Goal: Task Accomplishment & Management: Use online tool/utility

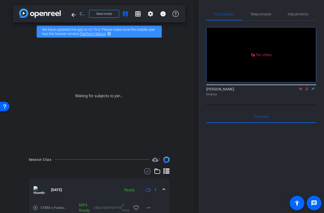
scroll to position [118, 0]
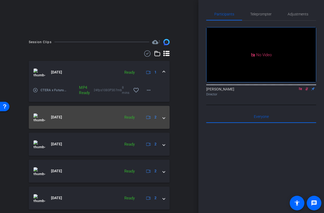
click at [161, 118] on div "[DATE] Ready 2" at bounding box center [97, 118] width 129 height 8
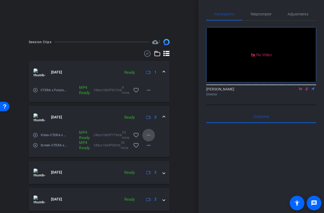
click at [149, 133] on mat-icon "more_horiz" at bounding box center [148, 135] width 6 height 6
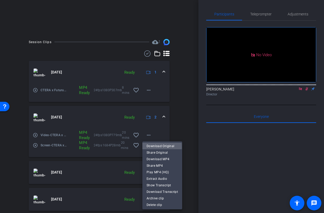
click at [154, 147] on span "Download Original" at bounding box center [161, 146] width 31 height 6
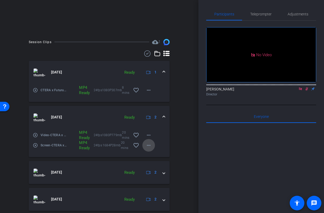
click at [146, 145] on mat-icon "more_horiz" at bounding box center [148, 145] width 6 height 6
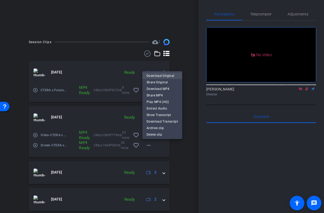
click at [160, 76] on span "Download Original" at bounding box center [161, 76] width 31 height 6
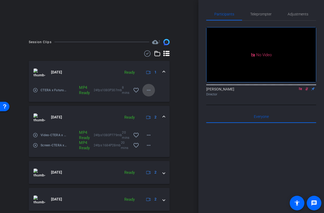
click at [152, 89] on mat-icon "more_horiz" at bounding box center [148, 90] width 6 height 6
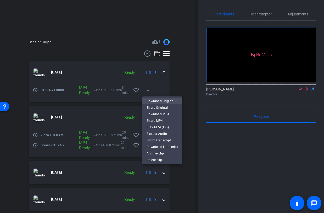
click at [170, 101] on span "Download Original" at bounding box center [161, 101] width 31 height 6
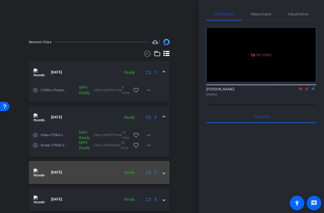
click at [163, 177] on mat-expansion-panel-header "Aug 13, 2025 Ready 2" at bounding box center [99, 172] width 141 height 23
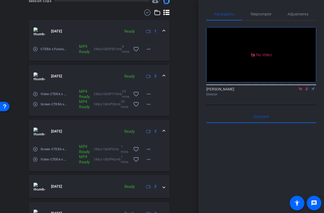
scroll to position [174, 0]
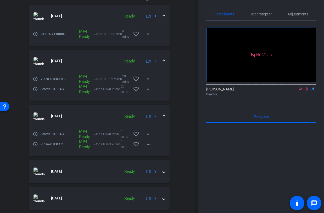
click at [162, 115] on div "Aug 13, 2025 Ready 2" at bounding box center [97, 116] width 129 height 8
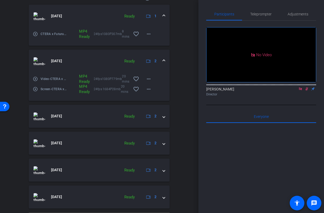
click at [161, 59] on div "Aug 13, 2025 Ready 2" at bounding box center [97, 61] width 129 height 8
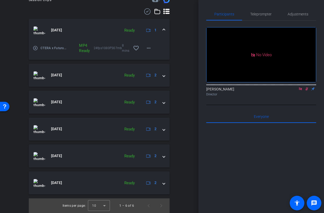
click at [165, 30] on span at bounding box center [164, 29] width 2 height 5
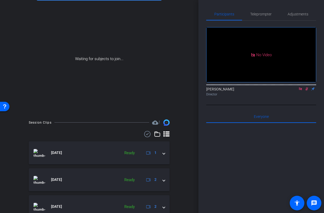
scroll to position [142, 0]
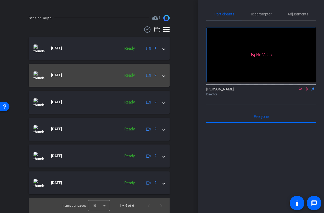
click at [163, 70] on mat-expansion-panel-header "Aug 13, 2025 Ready 2" at bounding box center [99, 75] width 141 height 23
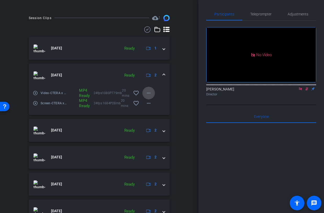
click at [149, 90] on button "more_horiz" at bounding box center [148, 93] width 13 height 13
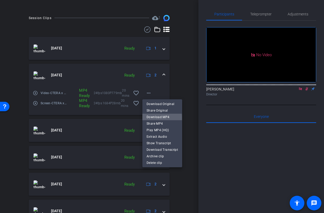
click at [162, 118] on span "Download MP4" at bounding box center [161, 117] width 31 height 6
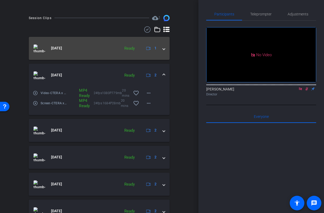
click at [159, 50] on div "Aug 13, 2025 Ready 1" at bounding box center [97, 48] width 129 height 8
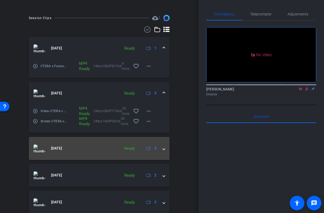
click at [163, 151] on mat-expansion-panel-header "Aug 13, 2025 Ready 2" at bounding box center [99, 148] width 141 height 23
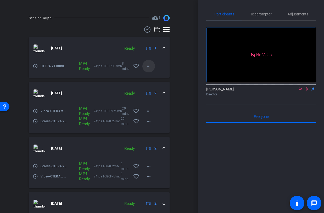
click at [146, 69] on mat-icon "more_horiz" at bounding box center [148, 66] width 6 height 6
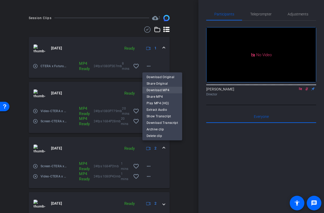
click at [161, 90] on span "Download MP4" at bounding box center [161, 90] width 31 height 6
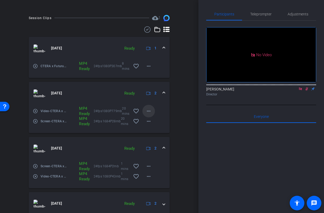
click at [146, 110] on mat-icon "more_horiz" at bounding box center [148, 111] width 6 height 6
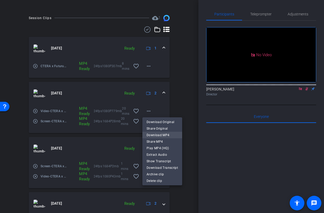
click at [160, 136] on span "Download MP4" at bounding box center [161, 135] width 31 height 6
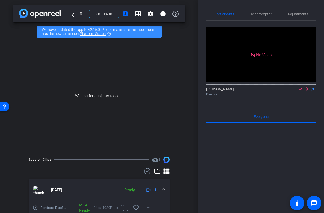
scroll to position [52, 0]
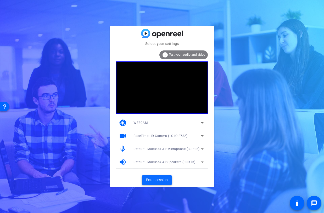
click at [154, 180] on span "Enter session" at bounding box center [157, 179] width 22 height 5
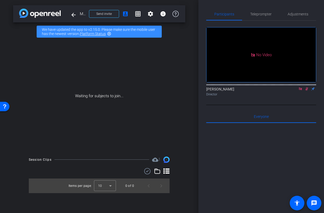
click at [300, 90] on icon at bounding box center [300, 88] width 3 height 3
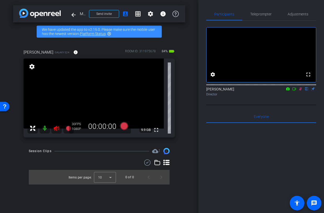
click at [300, 91] on icon at bounding box center [300, 89] width 4 height 4
click at [54, 132] on mat-icon at bounding box center [56, 128] width 10 height 10
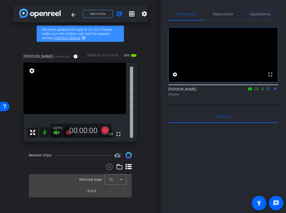
click at [257, 13] on span "Adjustments" at bounding box center [260, 14] width 21 height 4
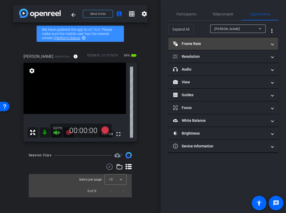
click at [201, 43] on mat-panel-title "Frame Rate Frame Rate" at bounding box center [220, 43] width 94 height 5
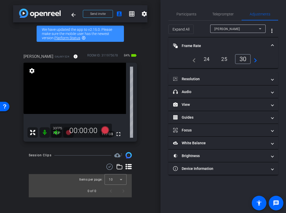
click at [209, 57] on div "24" at bounding box center [207, 59] width 14 height 9
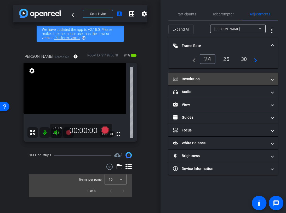
click at [190, 82] on mat-expansion-panel-header "Resolution" at bounding box center [223, 79] width 110 height 13
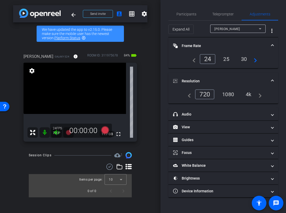
click at [227, 94] on div "1080" at bounding box center [228, 94] width 20 height 9
click at [211, 77] on mat-expansion-panel-header "Resolution" at bounding box center [223, 81] width 110 height 17
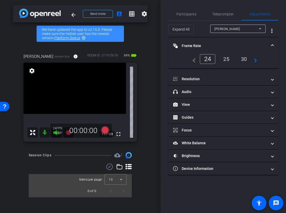
click at [210, 43] on mat-expansion-panel-header "Frame Rate Frame Rate" at bounding box center [223, 45] width 110 height 17
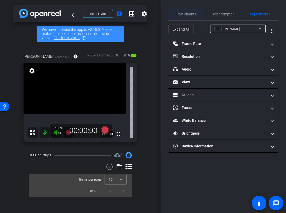
click at [185, 14] on span "Participants" at bounding box center [187, 14] width 20 height 4
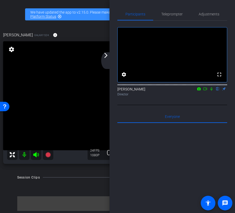
click at [110, 63] on div "arrow_back_ios_new arrow_forward_ios" at bounding box center [106, 60] width 11 height 17
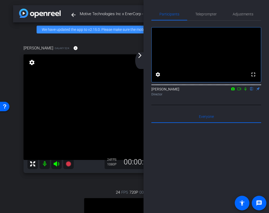
click at [142, 57] on mat-icon "arrow_forward_ios" at bounding box center [140, 55] width 6 height 6
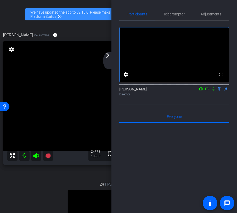
click at [112, 57] on div "arrow_back_ios_new arrow_forward_ios" at bounding box center [108, 60] width 11 height 17
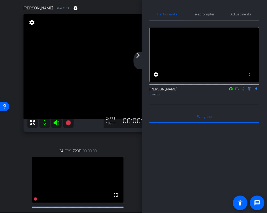
scroll to position [5, 0]
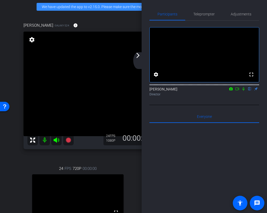
click at [137, 60] on div "arrow_back_ios_new arrow_forward_ios" at bounding box center [138, 60] width 11 height 17
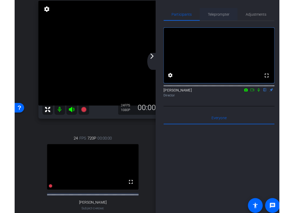
scroll to position [23, 0]
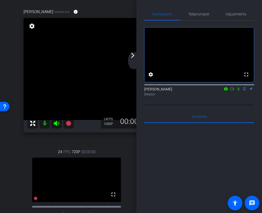
click at [135, 59] on div "arrow_back_ios_new arrow_forward_ios" at bounding box center [133, 60] width 11 height 17
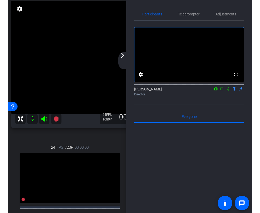
scroll to position [45, 0]
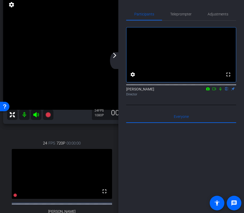
click at [116, 56] on mat-icon "arrow_forward_ios" at bounding box center [114, 55] width 6 height 6
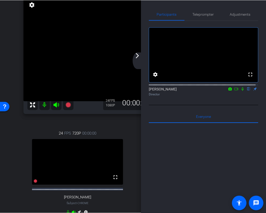
scroll to position [54, 0]
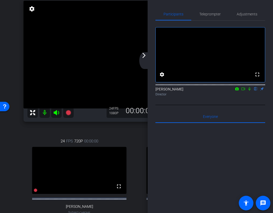
click at [146, 58] on mat-icon "arrow_forward_ios" at bounding box center [144, 55] width 6 height 6
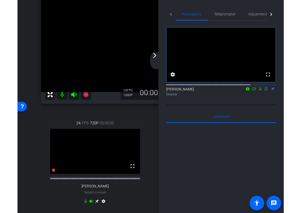
scroll to position [41, 0]
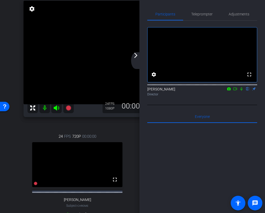
click at [134, 60] on div "arrow_back_ios_new arrow_forward_ios" at bounding box center [136, 60] width 11 height 17
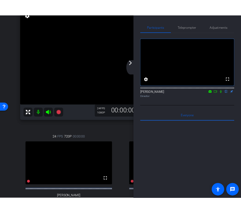
scroll to position [58, 0]
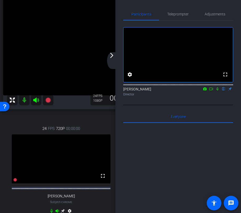
click at [111, 55] on mat-icon "arrow_forward_ios" at bounding box center [112, 55] width 6 height 6
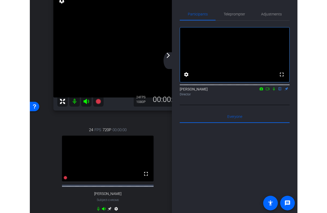
scroll to position [19, 0]
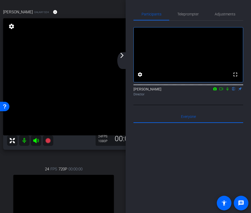
click at [121, 60] on div "arrow_back_ios_new arrow_forward_ios" at bounding box center [122, 60] width 11 height 17
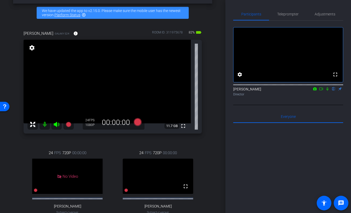
click at [321, 91] on icon at bounding box center [321, 89] width 4 height 4
click at [324, 91] on icon at bounding box center [327, 89] width 4 height 4
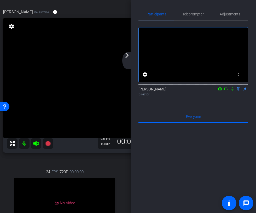
click at [228, 91] on icon at bounding box center [226, 89] width 4 height 4
click at [129, 59] on div "arrow_back_ios_new arrow_forward_ios" at bounding box center [127, 60] width 11 height 17
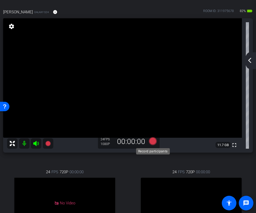
click at [154, 143] on icon at bounding box center [153, 141] width 8 height 8
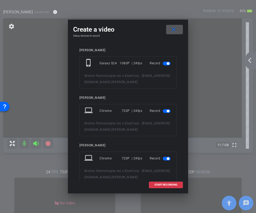
click at [166, 112] on span "button" at bounding box center [167, 111] width 8 height 4
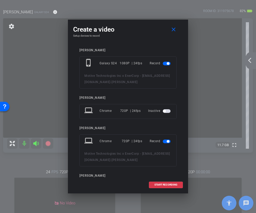
click at [166, 140] on span "button" at bounding box center [167, 142] width 8 height 4
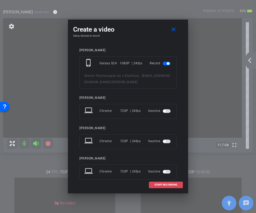
click at [160, 184] on span "START RECORDING" at bounding box center [166, 185] width 23 height 3
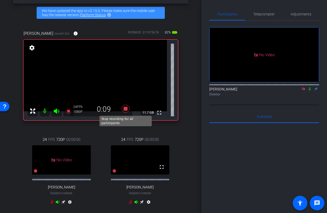
click at [126, 109] on icon at bounding box center [126, 109] width 8 height 8
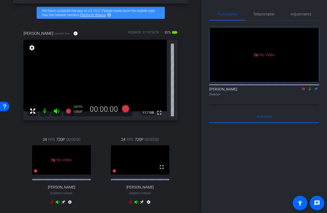
click at [310, 91] on icon at bounding box center [310, 88] width 2 height 3
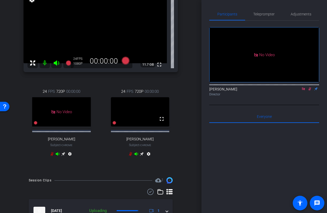
scroll to position [98, 0]
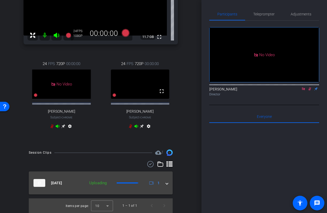
click at [163, 184] on div "Aug 13, 2025 Uploading 1" at bounding box center [99, 183] width 132 height 8
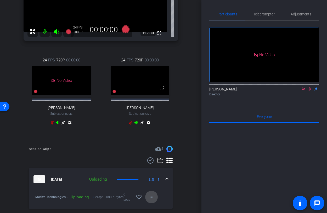
click at [154, 200] on mat-icon "more_horiz" at bounding box center [151, 197] width 6 height 6
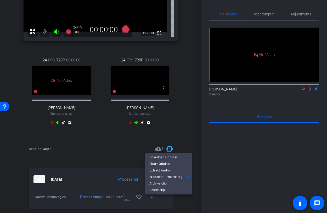
click at [195, 191] on div at bounding box center [163, 106] width 327 height 213
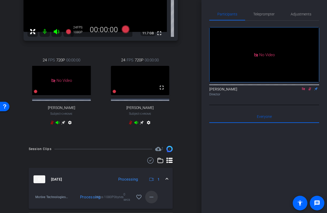
click at [152, 203] on span at bounding box center [151, 197] width 13 height 13
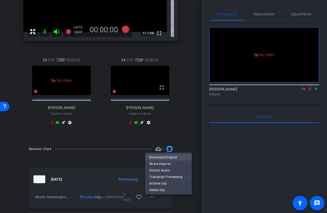
click at [167, 156] on span "Download Original" at bounding box center [168, 157] width 38 height 6
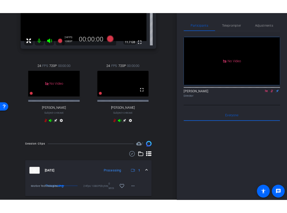
scroll to position [0, 0]
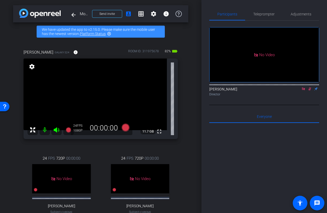
click at [310, 91] on icon at bounding box center [310, 89] width 4 height 4
click at [304, 90] on icon at bounding box center [303, 88] width 3 height 3
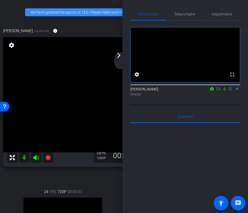
click at [118, 59] on div "arrow_back_ios_new arrow_forward_ios" at bounding box center [119, 60] width 11 height 17
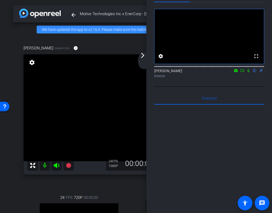
click at [242, 72] on icon at bounding box center [242, 71] width 4 height 4
click at [142, 59] on div "arrow_back_ios_new arrow_forward_ios" at bounding box center [143, 60] width 11 height 17
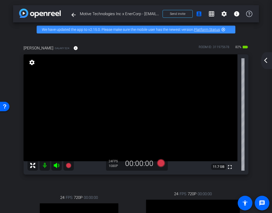
click at [168, 161] on video at bounding box center [131, 107] width 214 height 107
click at [161, 162] on div at bounding box center [167, 162] width 13 height 13
click at [162, 163] on div at bounding box center [167, 162] width 13 height 13
click at [160, 163] on icon at bounding box center [161, 163] width 8 height 8
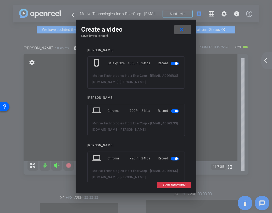
click at [174, 113] on mat-slide-toggle at bounding box center [175, 111] width 9 height 6
click at [174, 111] on span "button" at bounding box center [175, 111] width 8 height 4
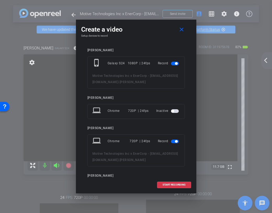
click at [174, 141] on span "button" at bounding box center [175, 142] width 8 height 4
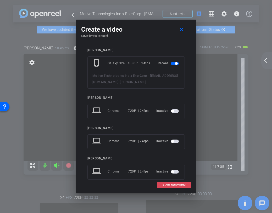
click at [173, 184] on span "START RECORDING" at bounding box center [173, 185] width 23 height 3
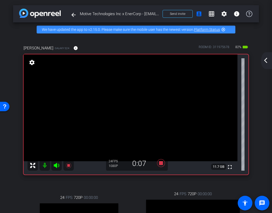
click at [266, 63] on mat-icon "arrow_back_ios_new" at bounding box center [265, 60] width 6 height 6
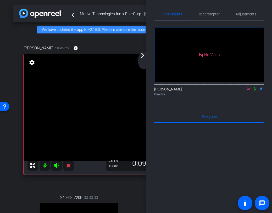
click at [254, 91] on icon at bounding box center [254, 89] width 4 height 4
click at [144, 60] on div "arrow_back_ios_new arrow_forward_ios" at bounding box center [143, 60] width 11 height 17
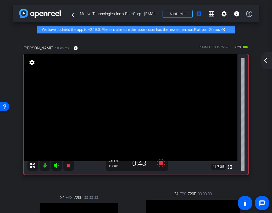
click at [264, 60] on mat-icon "arrow_back_ios_new" at bounding box center [265, 60] width 6 height 6
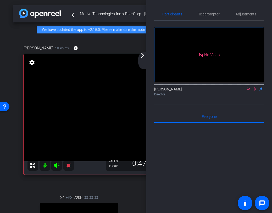
click at [255, 91] on icon at bounding box center [254, 88] width 3 height 3
click at [255, 91] on icon at bounding box center [254, 88] width 2 height 3
click at [143, 59] on div "arrow_back_ios_new arrow_forward_ios" at bounding box center [143, 60] width 11 height 17
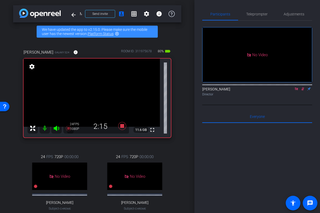
click at [303, 91] on icon at bounding box center [302, 88] width 3 height 3
click at [302, 91] on icon at bounding box center [302, 89] width 4 height 4
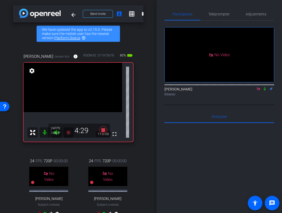
click at [266, 91] on icon at bounding box center [265, 89] width 4 height 4
click at [265, 91] on icon at bounding box center [265, 88] width 2 height 3
click at [265, 91] on icon at bounding box center [265, 88] width 3 height 3
click at [265, 91] on icon at bounding box center [265, 88] width 2 height 3
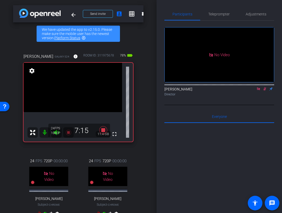
click at [265, 91] on icon at bounding box center [265, 88] width 3 height 3
click at [264, 91] on icon at bounding box center [265, 89] width 4 height 4
click at [263, 91] on icon at bounding box center [265, 89] width 4 height 4
click at [264, 91] on icon at bounding box center [265, 89] width 4 height 4
click at [265, 91] on icon at bounding box center [265, 89] width 4 height 4
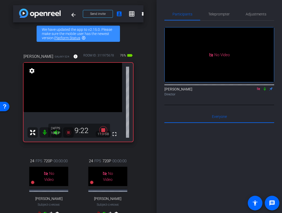
click at [265, 91] on icon at bounding box center [265, 88] width 2 height 3
click at [265, 91] on icon at bounding box center [265, 88] width 3 height 3
click at [265, 91] on icon at bounding box center [265, 89] width 4 height 4
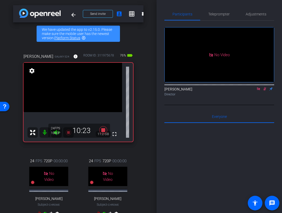
click at [265, 91] on icon at bounding box center [265, 88] width 3 height 3
click at [266, 91] on icon at bounding box center [265, 88] width 2 height 3
click at [265, 91] on icon at bounding box center [265, 88] width 3 height 3
click at [265, 91] on icon at bounding box center [265, 89] width 4 height 4
click at [265, 91] on icon at bounding box center [265, 88] width 3 height 3
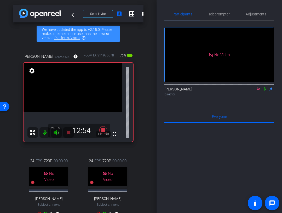
click at [265, 91] on icon at bounding box center [265, 89] width 4 height 4
click at [264, 91] on icon at bounding box center [265, 88] width 3 height 3
click at [266, 91] on icon at bounding box center [265, 89] width 4 height 4
click at [265, 91] on icon at bounding box center [265, 89] width 4 height 4
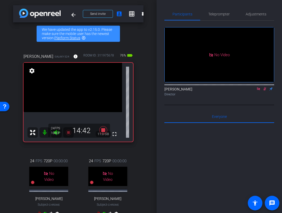
click at [265, 91] on icon at bounding box center [265, 89] width 4 height 4
click at [265, 91] on icon at bounding box center [265, 88] width 2 height 3
click at [265, 91] on icon at bounding box center [265, 89] width 4 height 4
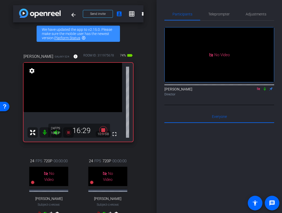
click at [266, 91] on icon at bounding box center [265, 89] width 4 height 4
click at [259, 105] on div "No Video Ariam Eqbe Director" at bounding box center [219, 63] width 110 height 84
click at [265, 91] on icon at bounding box center [265, 89] width 4 height 4
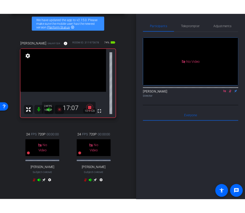
scroll to position [20, 0]
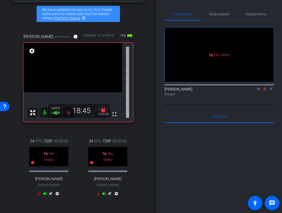
click at [264, 91] on icon at bounding box center [265, 88] width 3 height 3
click at [265, 91] on icon at bounding box center [265, 89] width 4 height 4
click at [265, 91] on icon at bounding box center [265, 88] width 2 height 3
click at [265, 91] on icon at bounding box center [265, 88] width 3 height 3
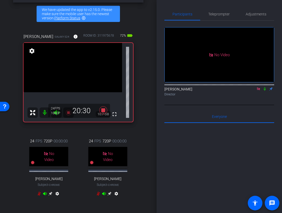
click at [265, 91] on icon at bounding box center [265, 88] width 2 height 3
click at [265, 91] on icon at bounding box center [265, 89] width 4 height 4
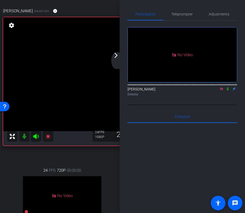
click at [228, 91] on icon at bounding box center [228, 89] width 4 height 4
click at [117, 55] on mat-icon "arrow_forward_ios" at bounding box center [116, 55] width 6 height 6
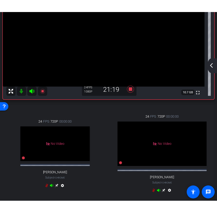
scroll to position [0, 0]
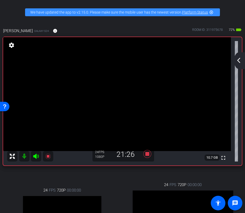
click at [241, 62] on mat-icon "arrow_back_ios_new" at bounding box center [239, 60] width 6 height 6
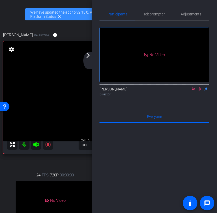
click at [201, 91] on icon at bounding box center [200, 89] width 4 height 4
click at [91, 55] on mat-icon "arrow_forward_ios" at bounding box center [88, 55] width 6 height 6
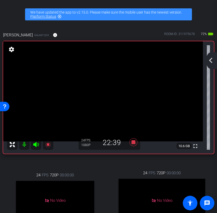
click at [209, 59] on mat-icon "arrow_back_ios_new" at bounding box center [211, 60] width 6 height 6
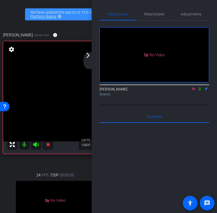
click at [200, 91] on mat-icon at bounding box center [200, 89] width 6 height 5
click at [88, 60] on div "arrow_back_ios_new arrow_forward_ios" at bounding box center [88, 60] width 11 height 17
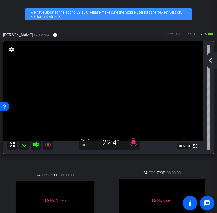
click at [88, 60] on video at bounding box center [103, 91] width 200 height 100
click at [212, 61] on mat-icon "arrow_back_ios_new" at bounding box center [211, 60] width 6 height 6
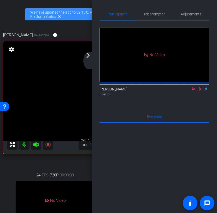
click at [200, 91] on icon at bounding box center [200, 88] width 3 height 3
click at [200, 91] on icon at bounding box center [200, 89] width 4 height 4
click at [199, 91] on icon at bounding box center [200, 89] width 4 height 4
click at [200, 91] on icon at bounding box center [200, 89] width 4 height 4
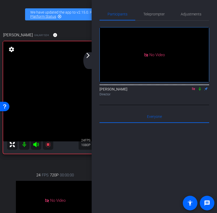
click at [200, 91] on icon at bounding box center [200, 89] width 4 height 4
click at [200, 91] on icon at bounding box center [200, 88] width 2 height 3
click at [201, 91] on icon at bounding box center [200, 89] width 4 height 4
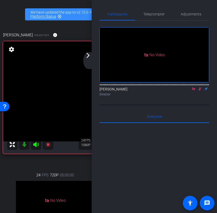
click at [88, 56] on mat-icon "arrow_forward_ios" at bounding box center [88, 55] width 6 height 6
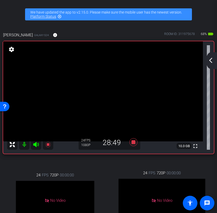
click at [213, 64] on div "arrow_back_ios_new arrow_forward_ios" at bounding box center [211, 60] width 11 height 17
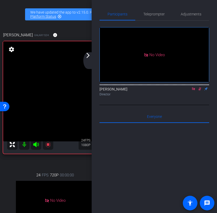
click at [200, 91] on icon at bounding box center [200, 89] width 4 height 4
click at [199, 91] on icon at bounding box center [200, 89] width 4 height 4
click at [200, 91] on icon at bounding box center [200, 89] width 4 height 4
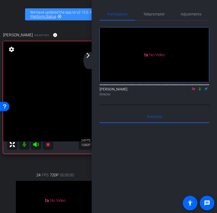
click at [84, 57] on div "arrow_back_ios_new arrow_forward_ios" at bounding box center [88, 60] width 11 height 17
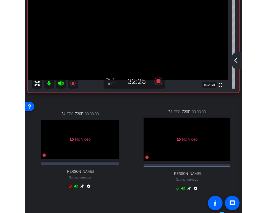
scroll to position [61, 0]
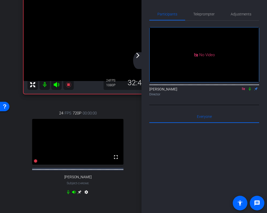
click at [250, 91] on icon at bounding box center [250, 88] width 2 height 3
click at [250, 91] on icon at bounding box center [249, 88] width 3 height 3
click at [137, 57] on mat-icon "arrow_forward_ios" at bounding box center [138, 55] width 6 height 6
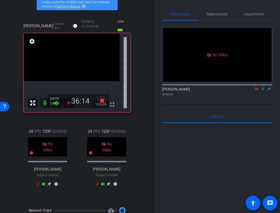
scroll to position [32, 0]
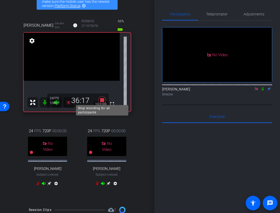
click at [100, 99] on icon at bounding box center [102, 100] width 8 height 8
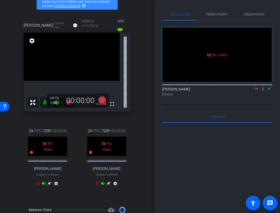
click at [255, 91] on icon at bounding box center [256, 89] width 4 height 4
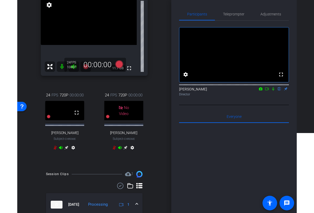
scroll to position [0, 0]
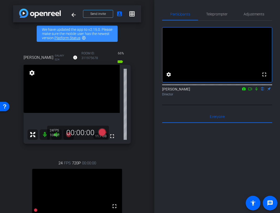
click at [251, 90] on icon at bounding box center [250, 89] width 4 height 3
click at [262, 91] on icon at bounding box center [262, 89] width 4 height 4
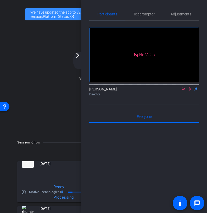
click at [79, 58] on mat-icon "arrow_forward_ios" at bounding box center [78, 55] width 6 height 6
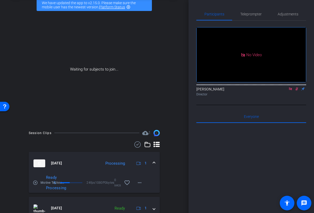
scroll to position [52, 0]
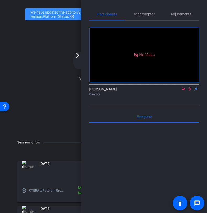
scroll to position [133, 0]
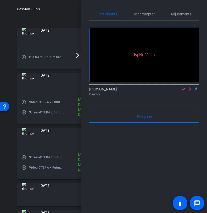
click at [77, 59] on div "arrow_back_ios_new arrow_forward_ios" at bounding box center [78, 60] width 11 height 17
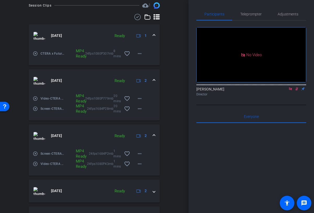
scroll to position [145, 0]
